Goal: Information Seeking & Learning: Find specific page/section

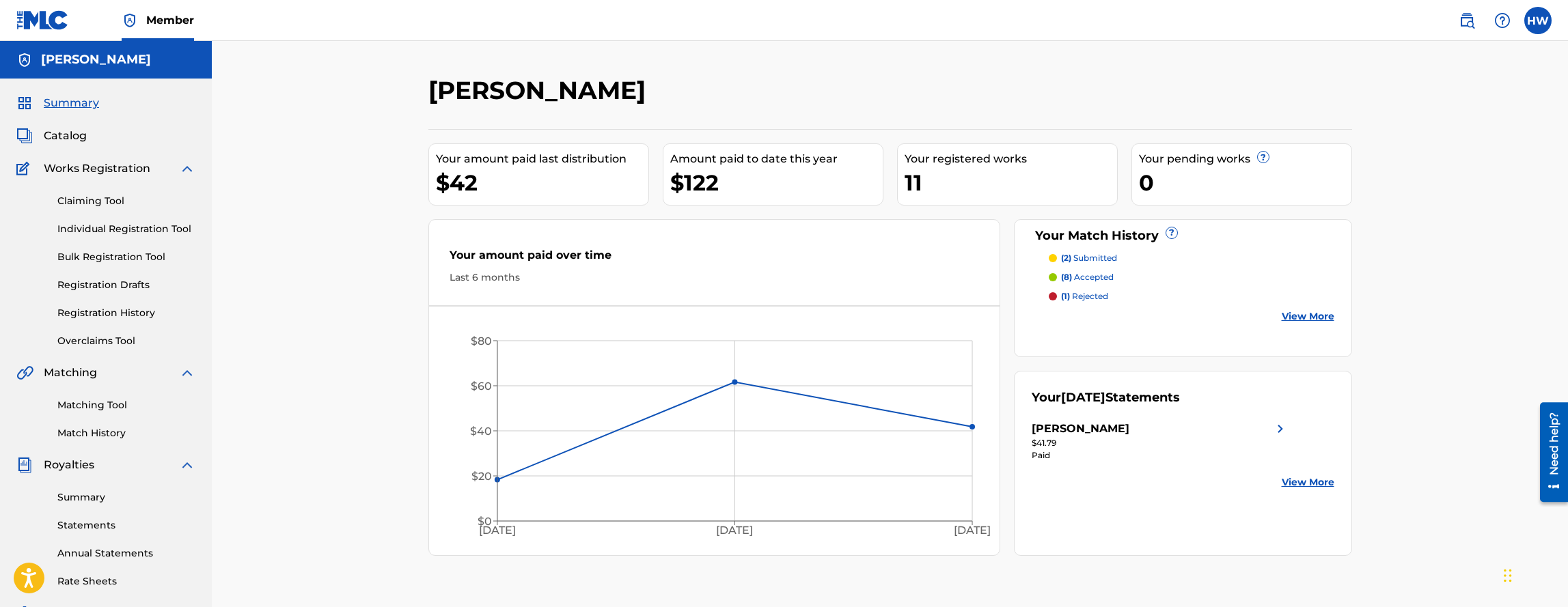
click at [60, 108] on span "Summary" at bounding box center [71, 103] width 56 height 16
click at [76, 110] on span "Summary" at bounding box center [71, 103] width 56 height 16
click at [1307, 311] on link "View More" at bounding box center [1307, 316] width 53 height 14
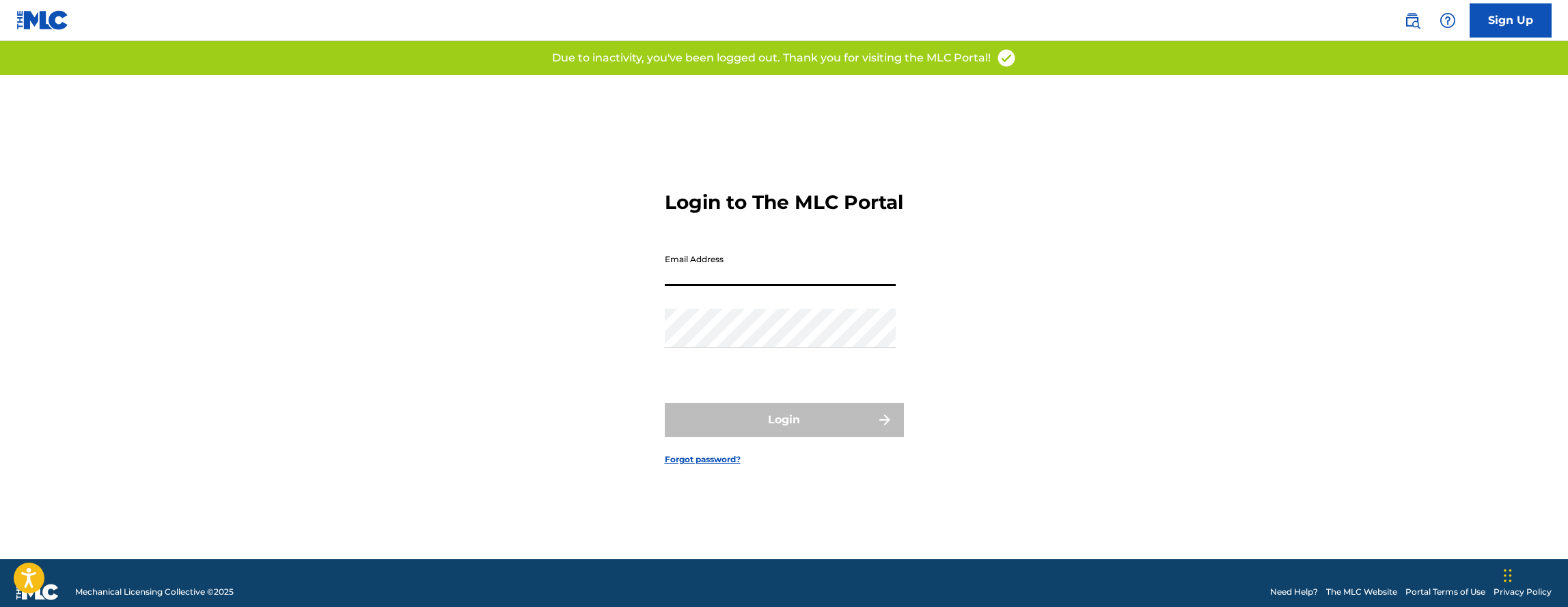
click at [826, 286] on input "Email Address" at bounding box center [780, 266] width 231 height 39
type input "[EMAIL_ADDRESS][DOMAIN_NAME]"
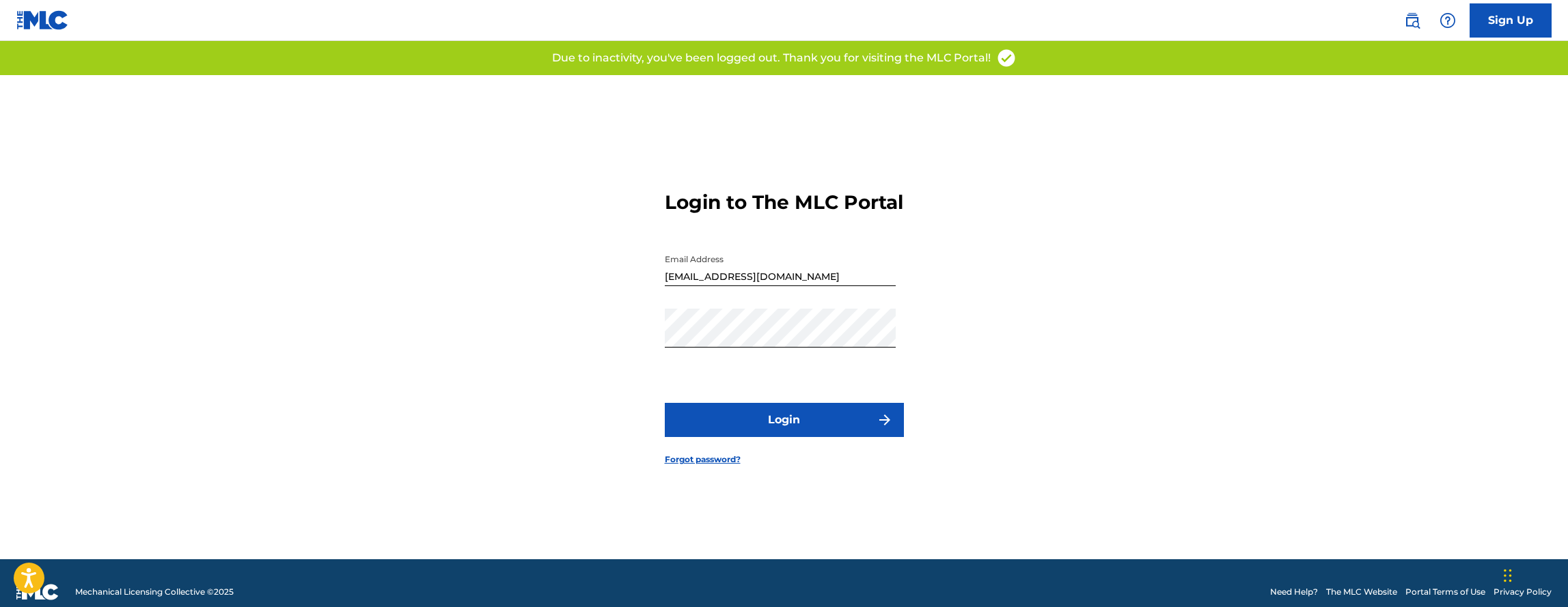
click at [817, 432] on button "Login" at bounding box center [784, 420] width 239 height 34
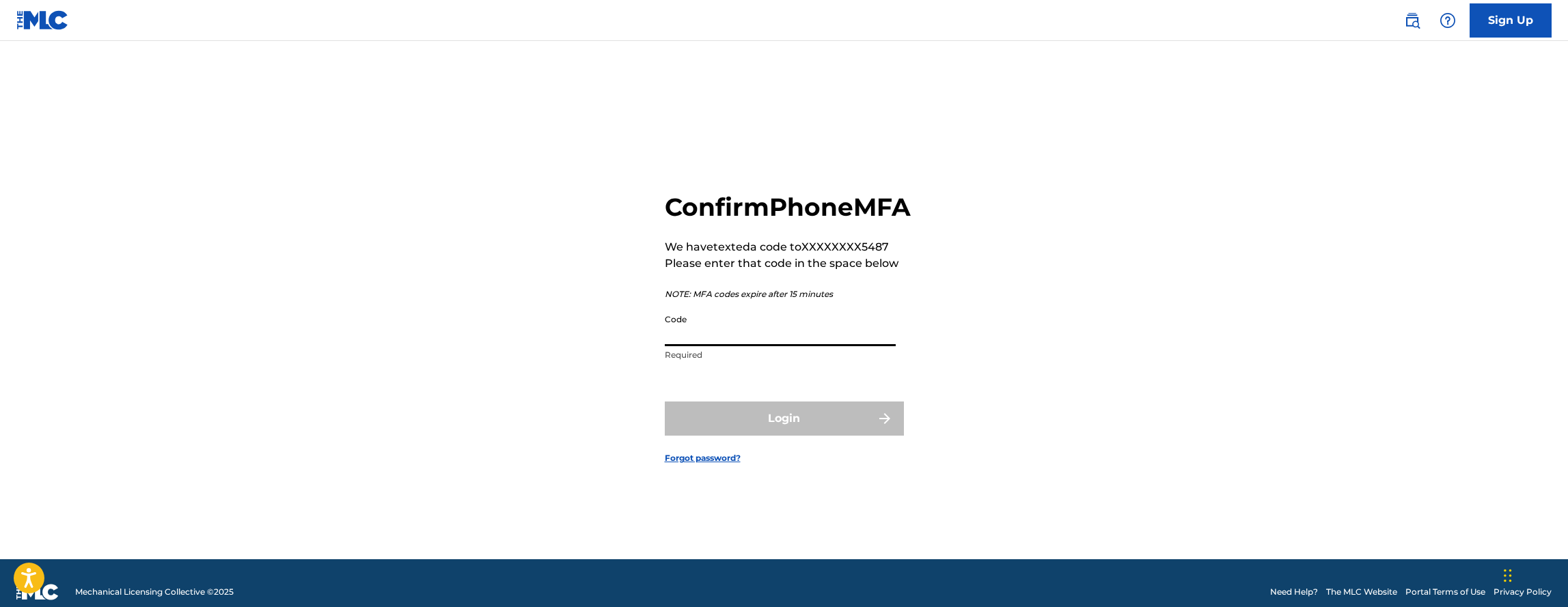
click at [822, 346] on input "Code" at bounding box center [780, 327] width 231 height 39
type input "482832"
click at [665, 401] on button "Login" at bounding box center [784, 418] width 239 height 34
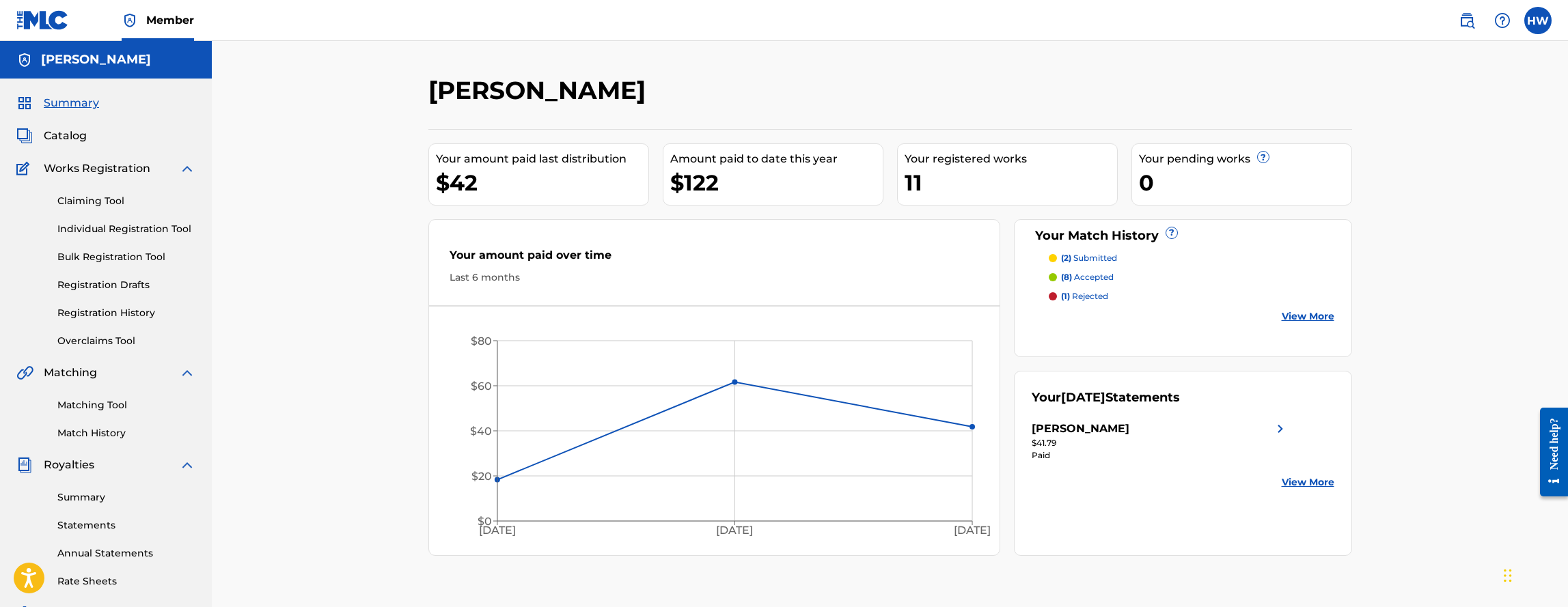
click at [1311, 316] on link "View More" at bounding box center [1307, 316] width 53 height 14
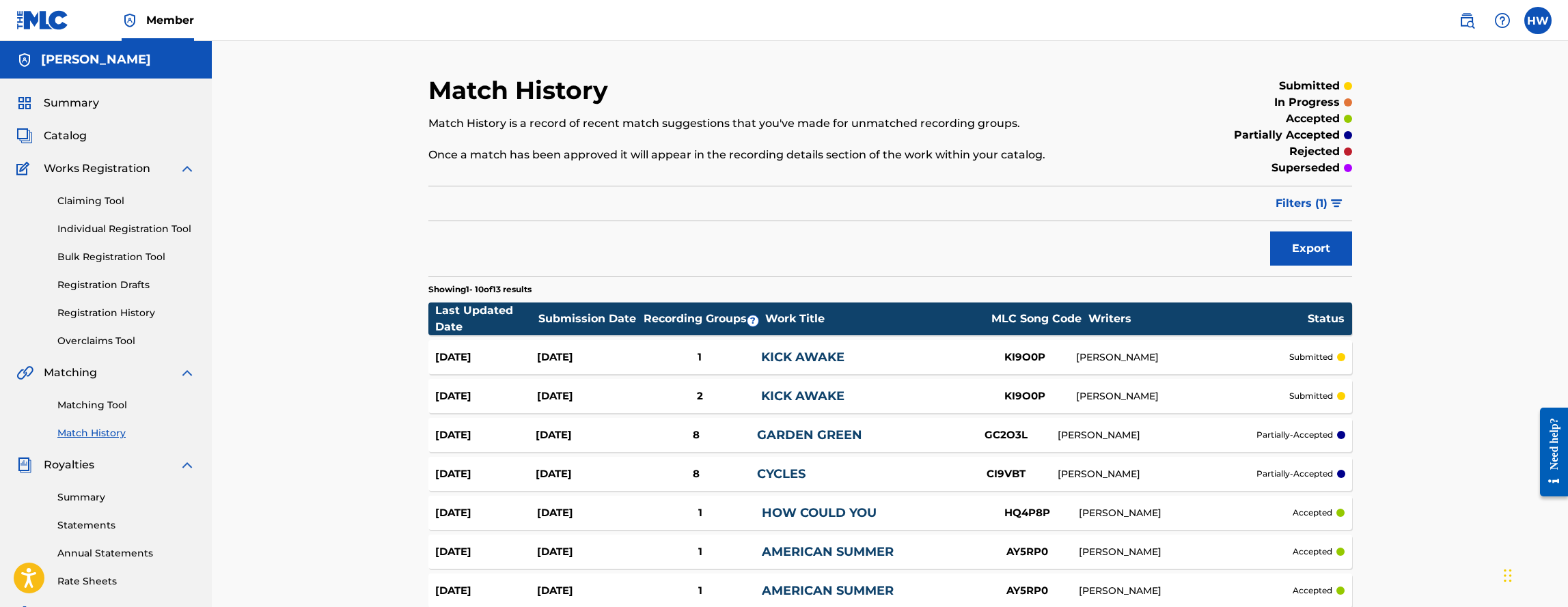
click at [940, 399] on div "KICK AWAKE" at bounding box center [867, 396] width 212 height 19
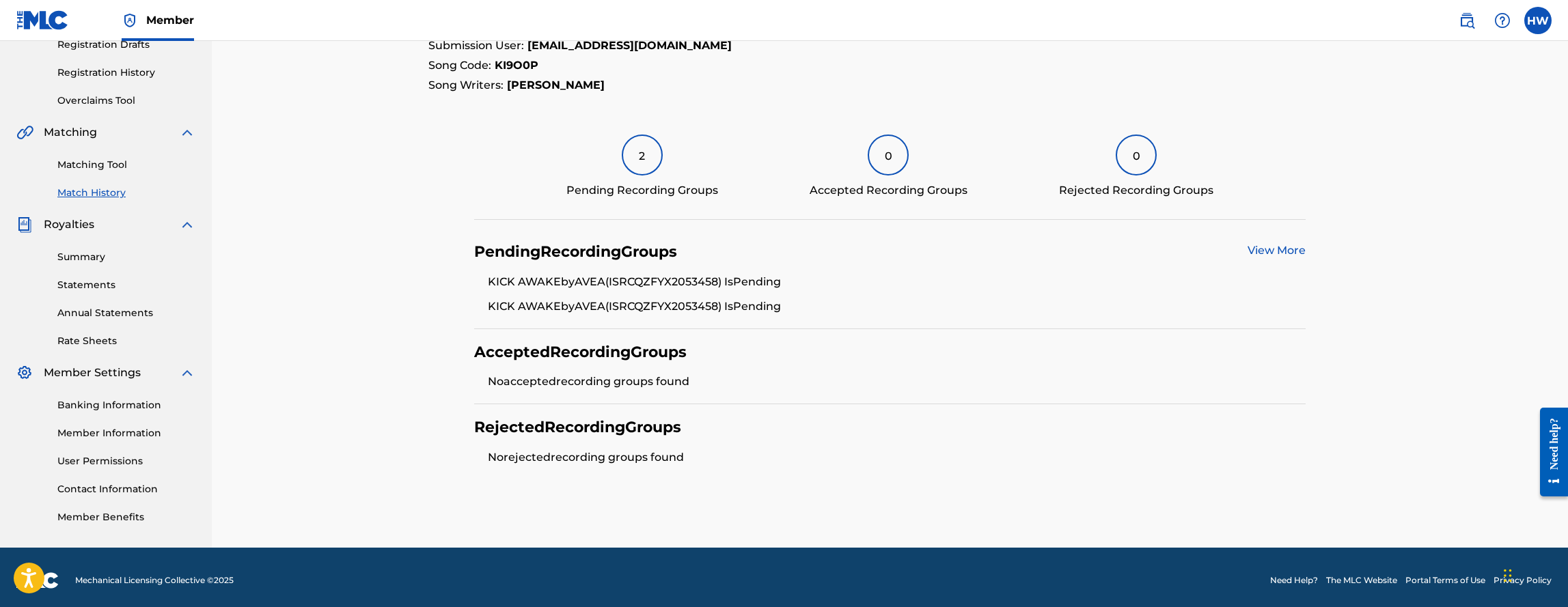
scroll to position [246, 0]
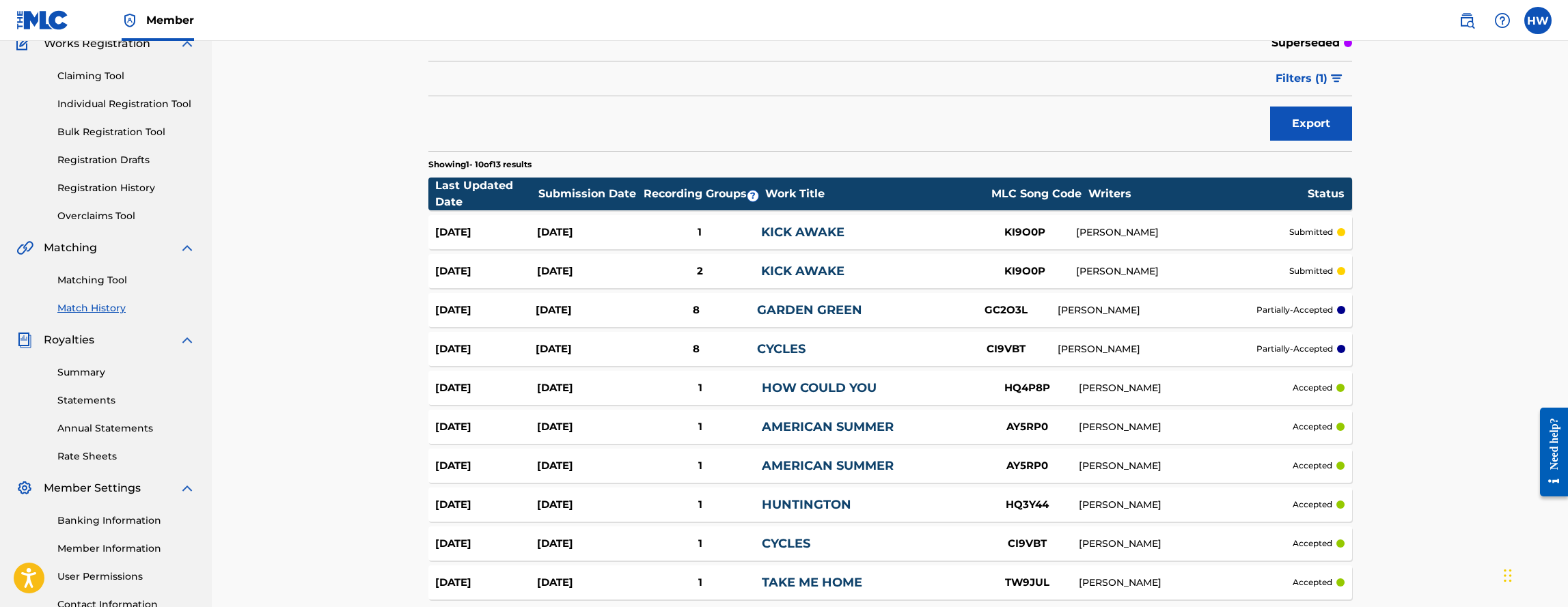
scroll to position [120, 0]
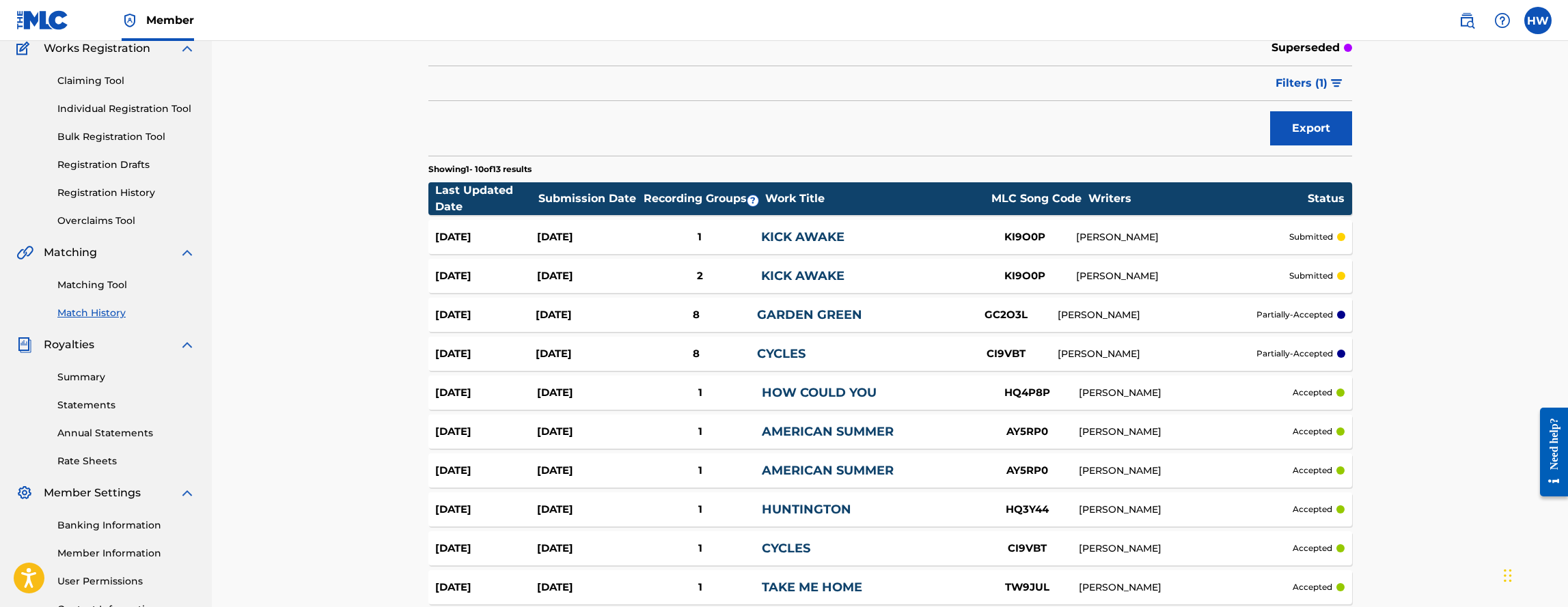
click at [97, 287] on link "Matching Tool" at bounding box center [126, 285] width 138 height 14
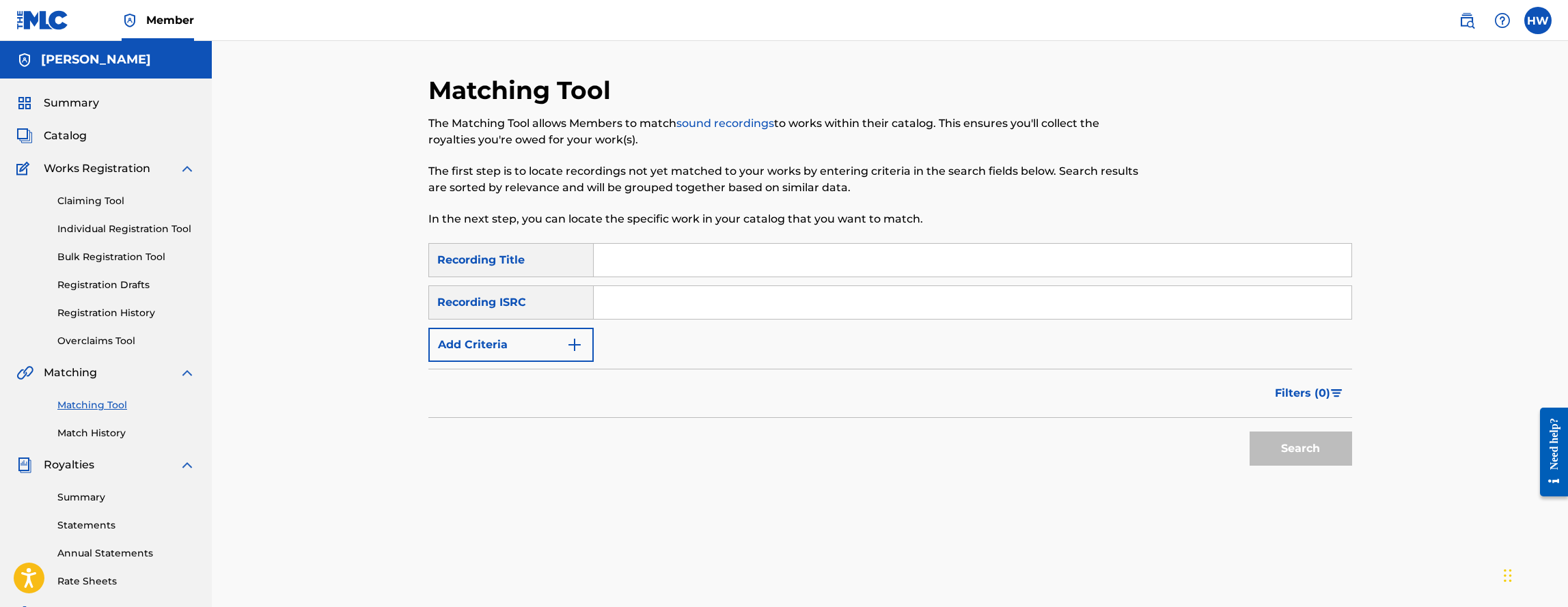
click at [555, 341] on button "Add Criteria" at bounding box center [511, 345] width 165 height 34
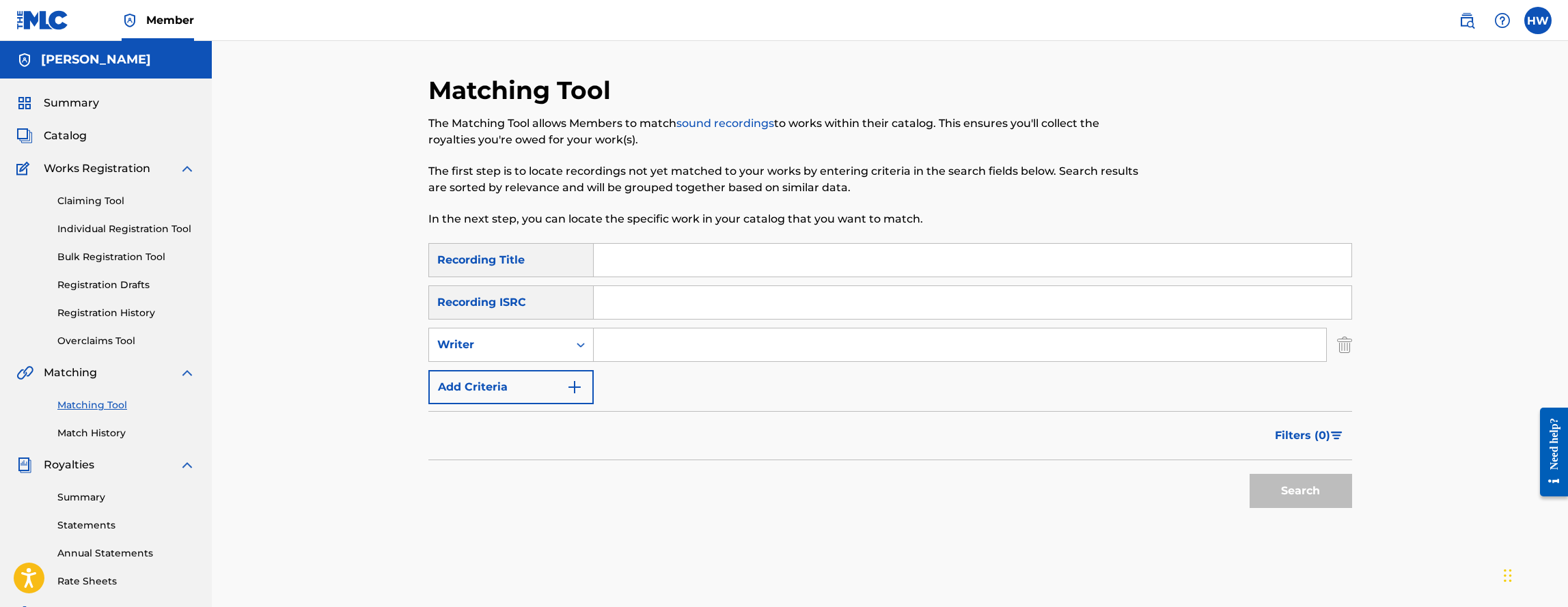
click at [636, 345] on input "Search Form" at bounding box center [960, 345] width 733 height 33
type input "harrison witcher"
click at [1270, 498] on button "Search" at bounding box center [1300, 491] width 103 height 34
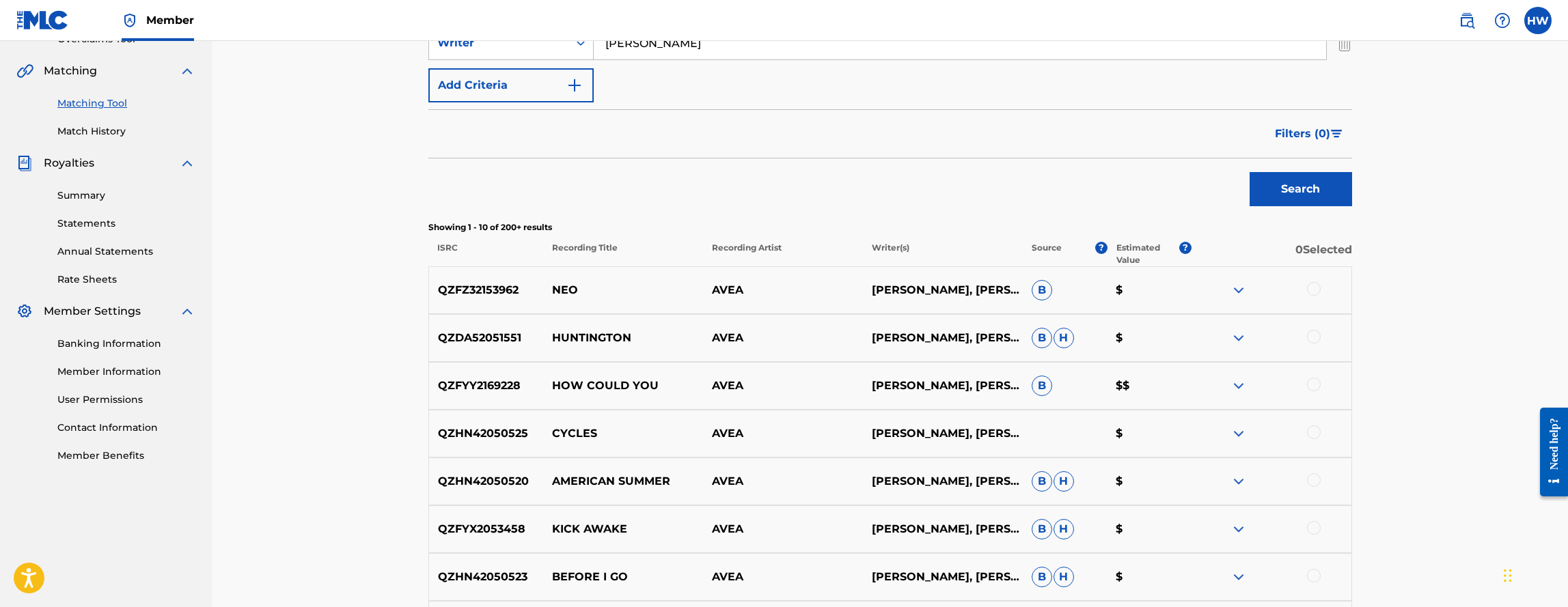
scroll to position [276, 0]
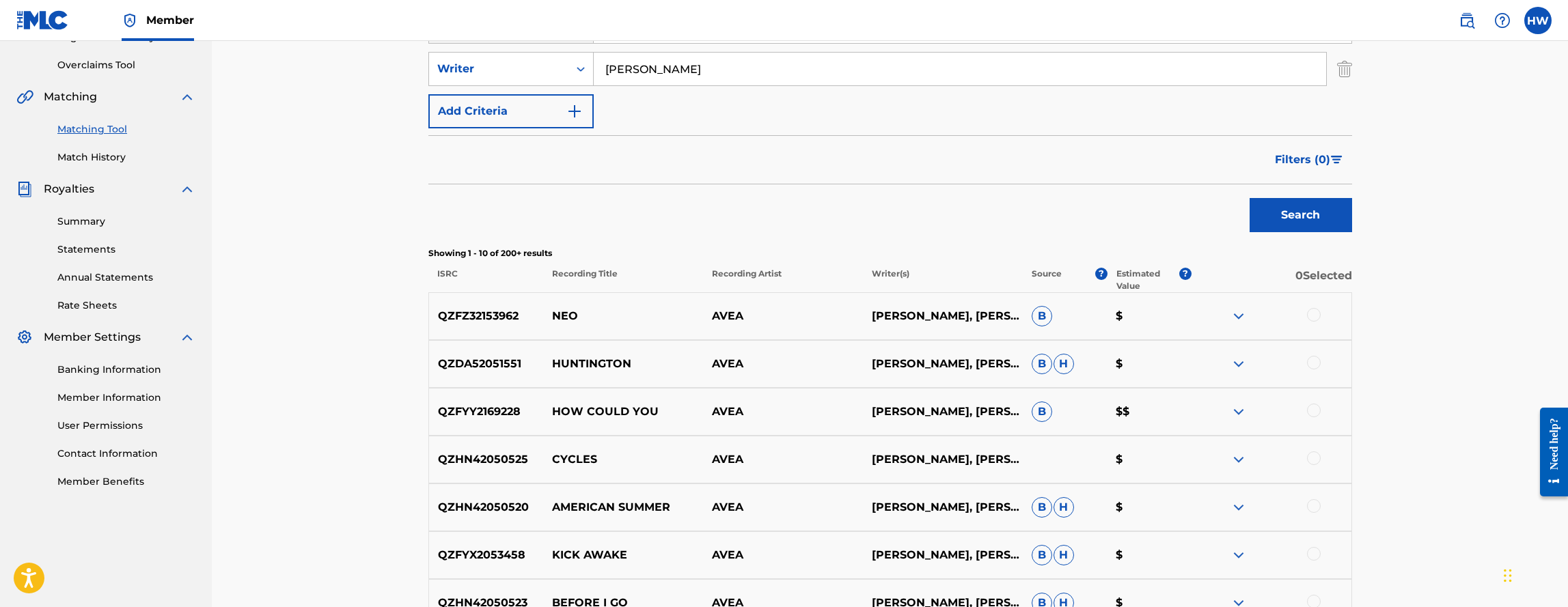
click at [109, 151] on link "Match History" at bounding box center [126, 157] width 138 height 14
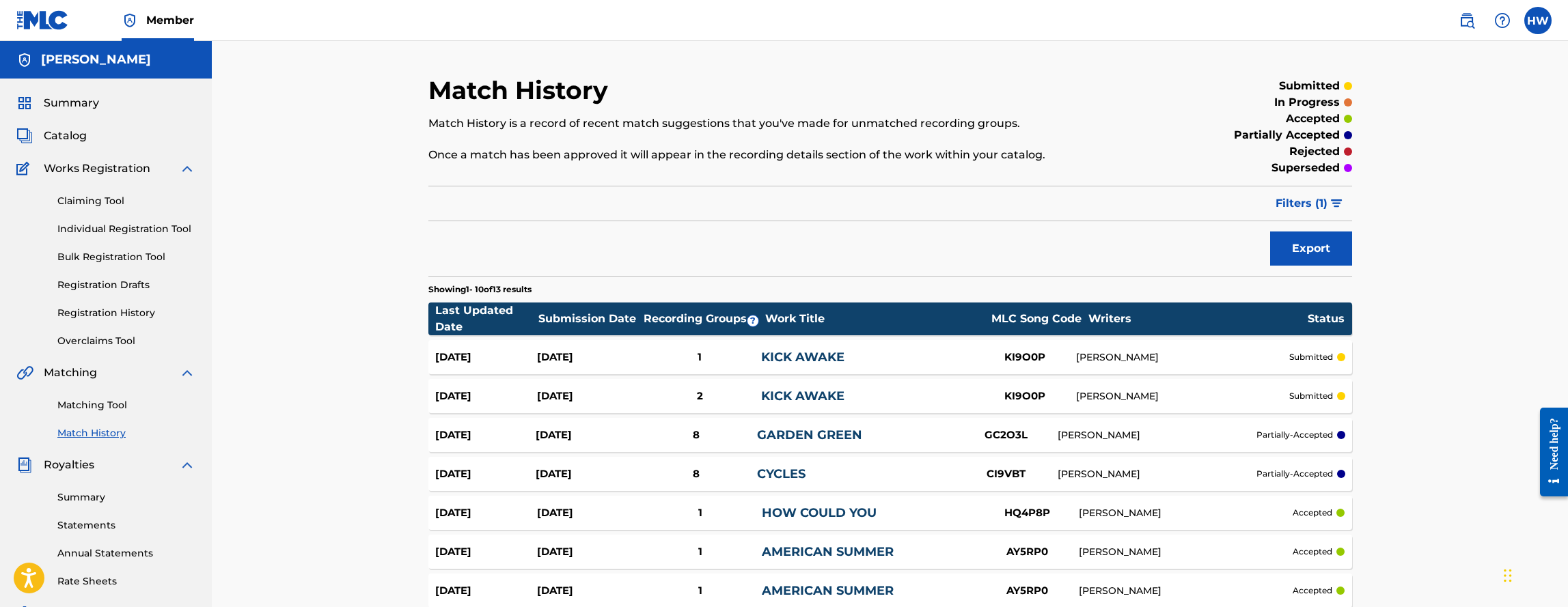
click at [46, 137] on span "Catalog" at bounding box center [65, 135] width 43 height 16
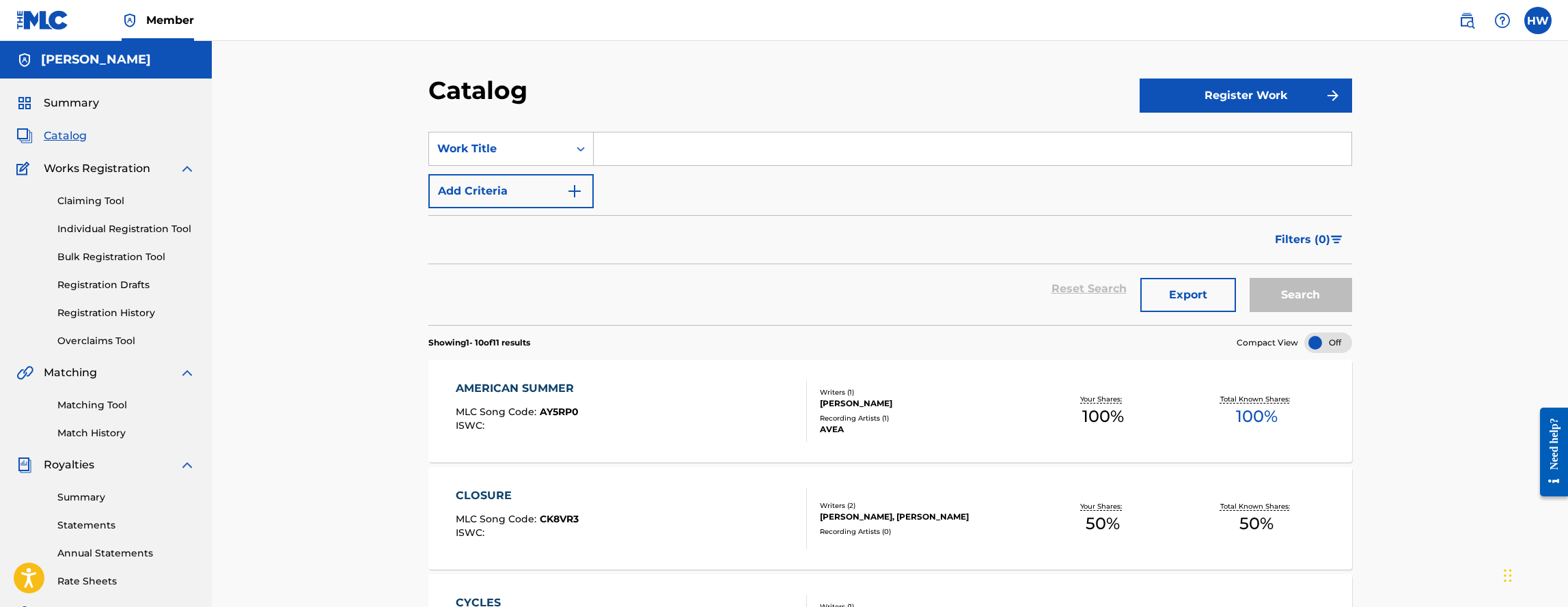
click at [607, 515] on div "CLOSURE MLC Song Code : CK8VR3 ISWC :" at bounding box center [632, 518] width 351 height 61
